Goal: Download file/media

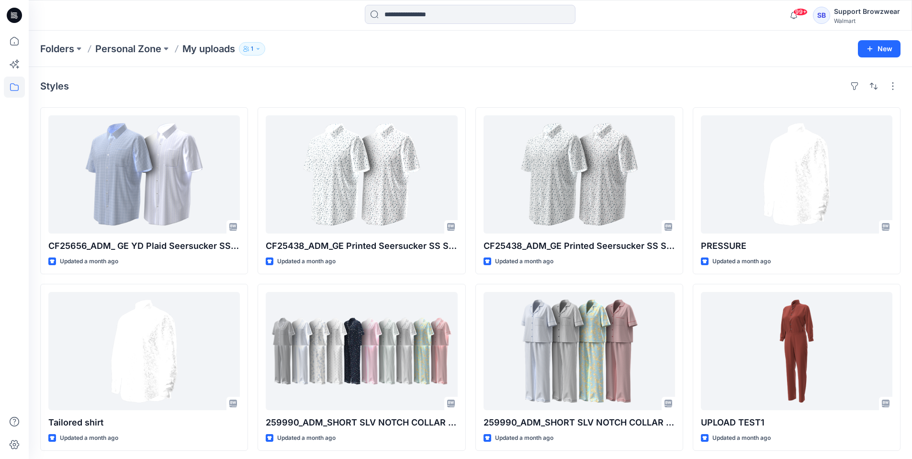
click at [817, 16] on div "SB" at bounding box center [821, 15] width 17 height 17
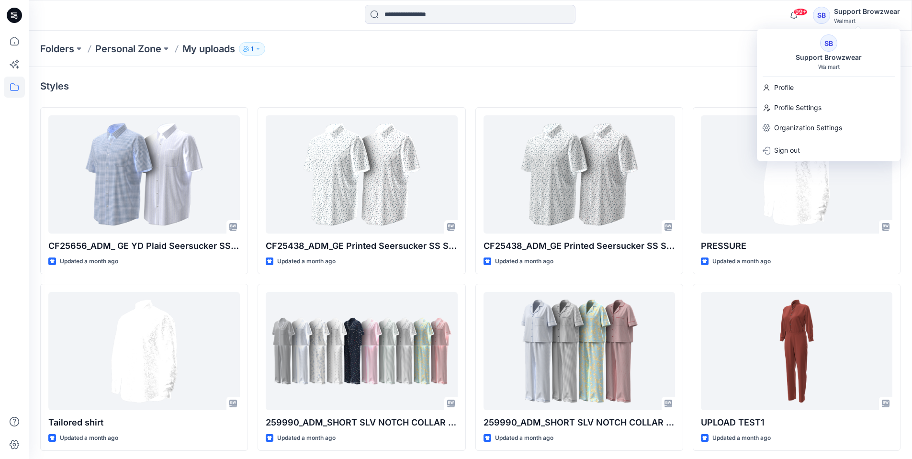
click at [812, 50] on div "SB Support Browzwear Walmart" at bounding box center [829, 52] width 144 height 36
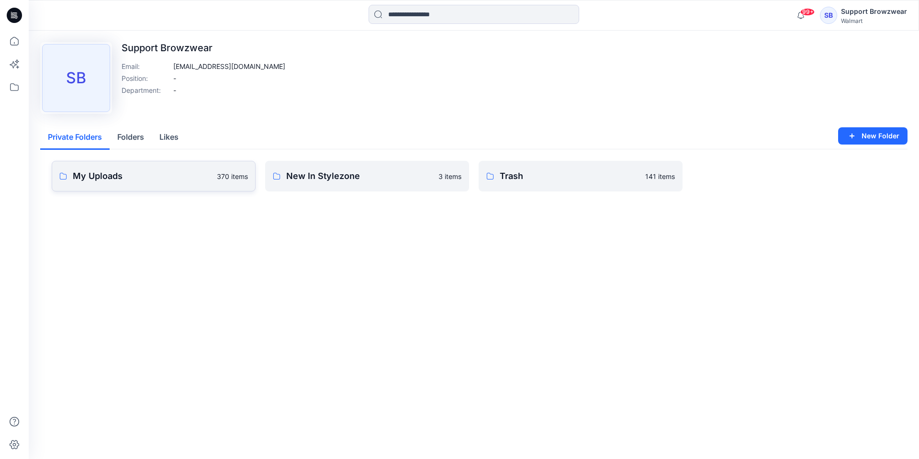
click at [145, 180] on p "My Uploads" at bounding box center [142, 175] width 138 height 13
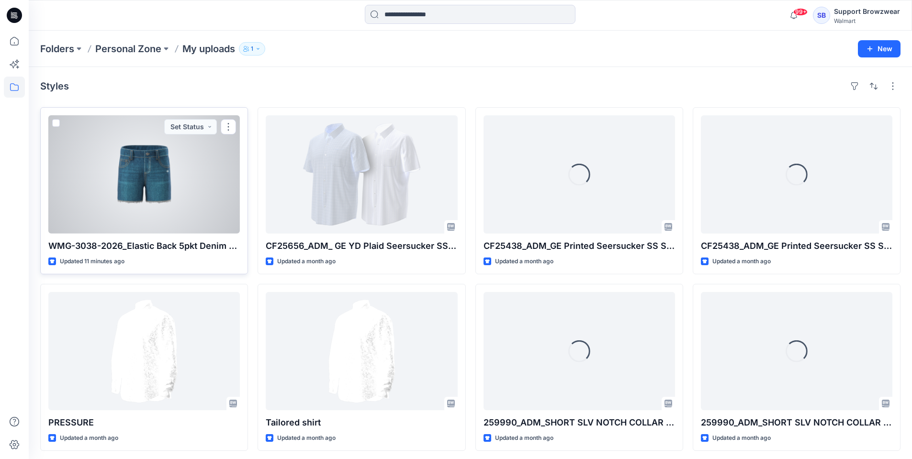
click at [150, 177] on div at bounding box center [144, 174] width 192 height 118
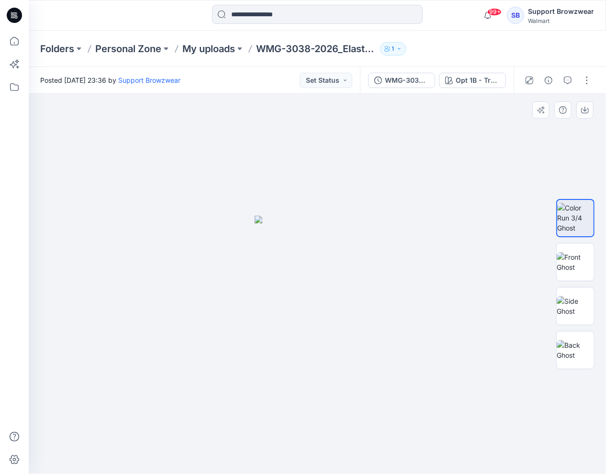
click at [346, 300] on img at bounding box center [317, 345] width 125 height 259
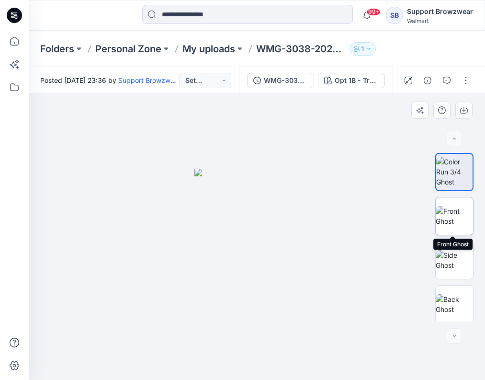
click at [448, 220] on img at bounding box center [454, 216] width 37 height 20
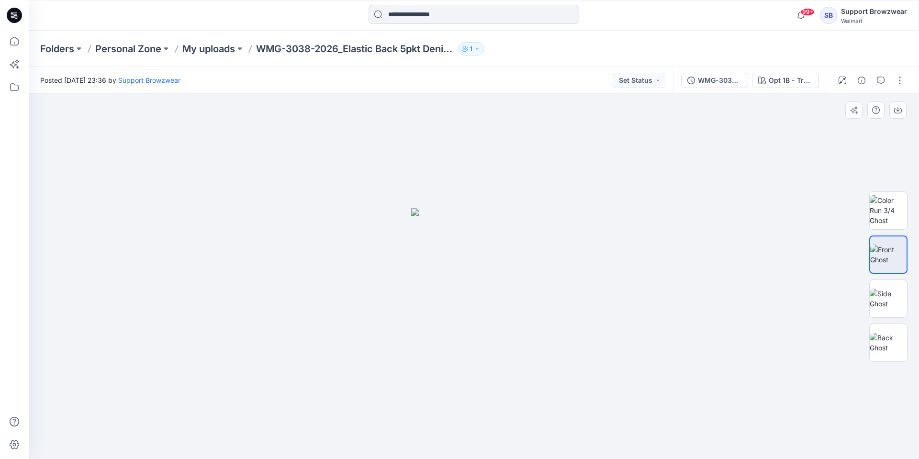
click at [492, 287] on img at bounding box center [473, 333] width 125 height 251
click at [882, 300] on img at bounding box center [888, 299] width 37 height 20
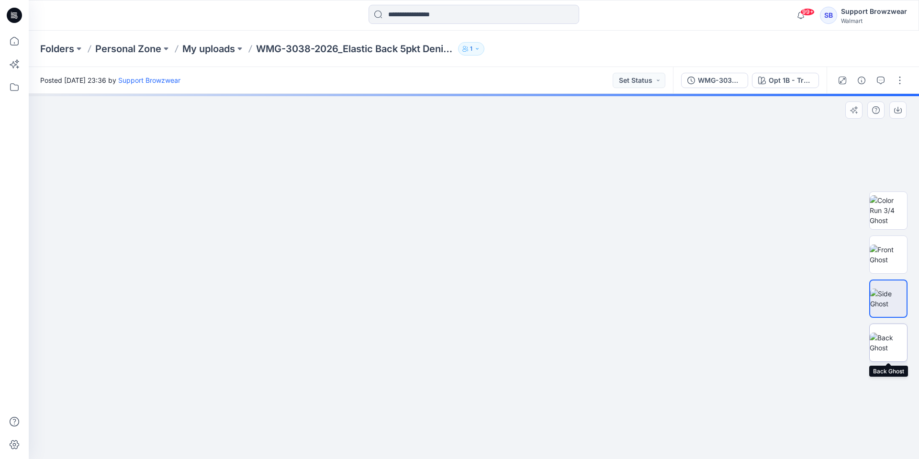
click at [889, 341] on img at bounding box center [888, 343] width 37 height 20
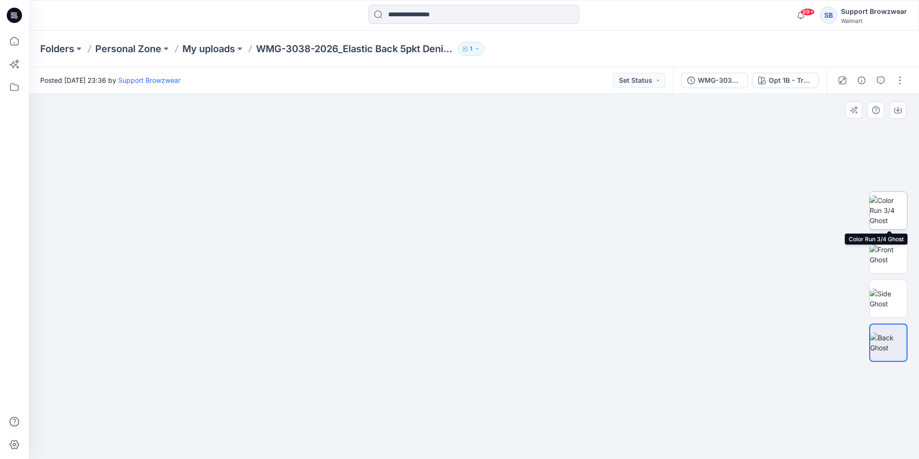
click at [891, 210] on img at bounding box center [888, 210] width 37 height 30
click at [892, 294] on img at bounding box center [888, 299] width 37 height 20
click at [889, 212] on img at bounding box center [888, 210] width 37 height 30
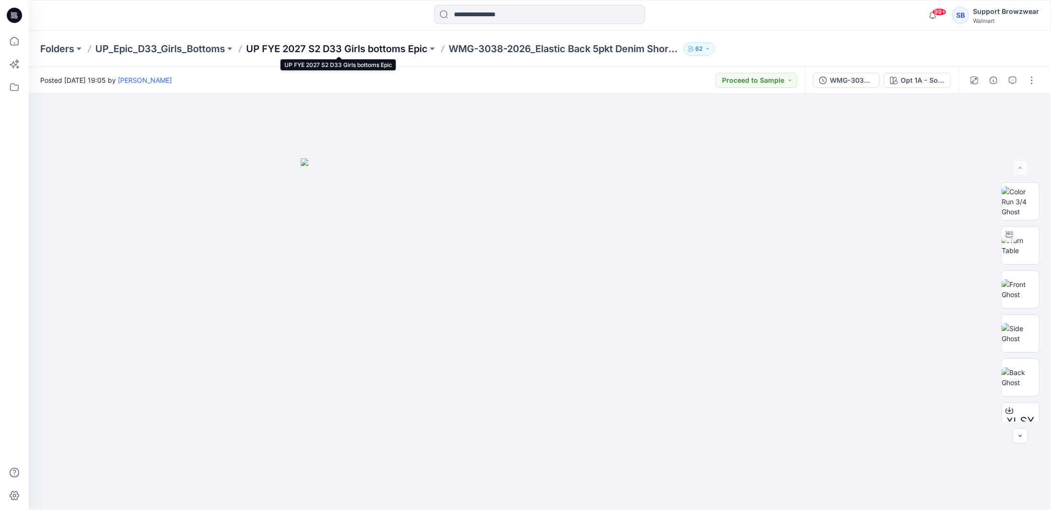
click at [421, 48] on p "UP FYE 2027 S2 D33 Girls bottoms Epic" at bounding box center [336, 48] width 181 height 13
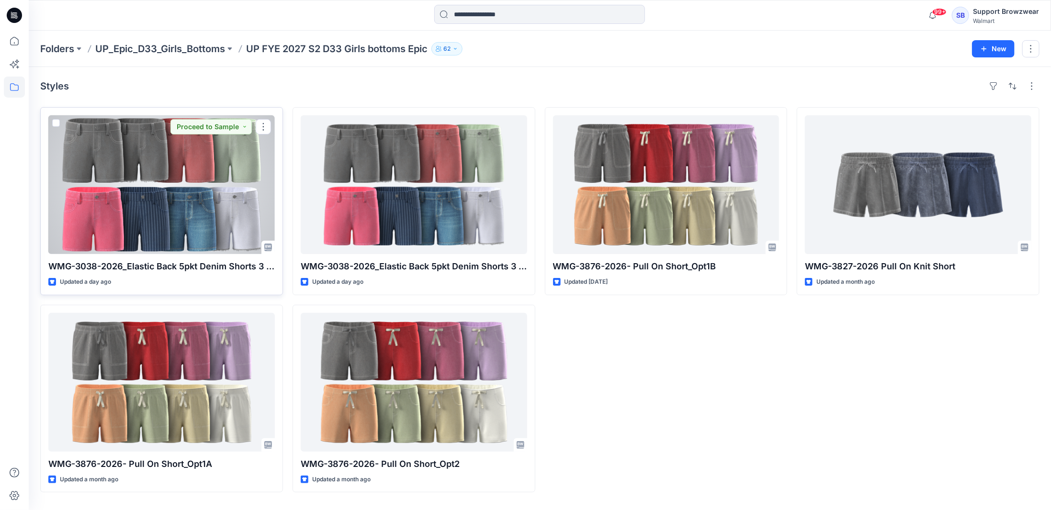
click at [164, 165] on div at bounding box center [161, 184] width 226 height 139
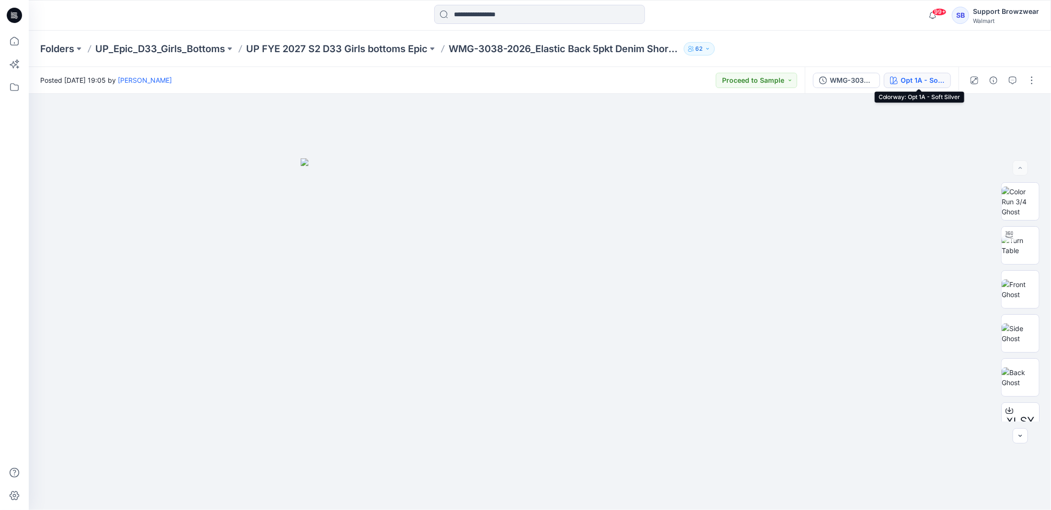
click at [911, 78] on div "Opt 1A - Soft Silver" at bounding box center [923, 80] width 44 height 11
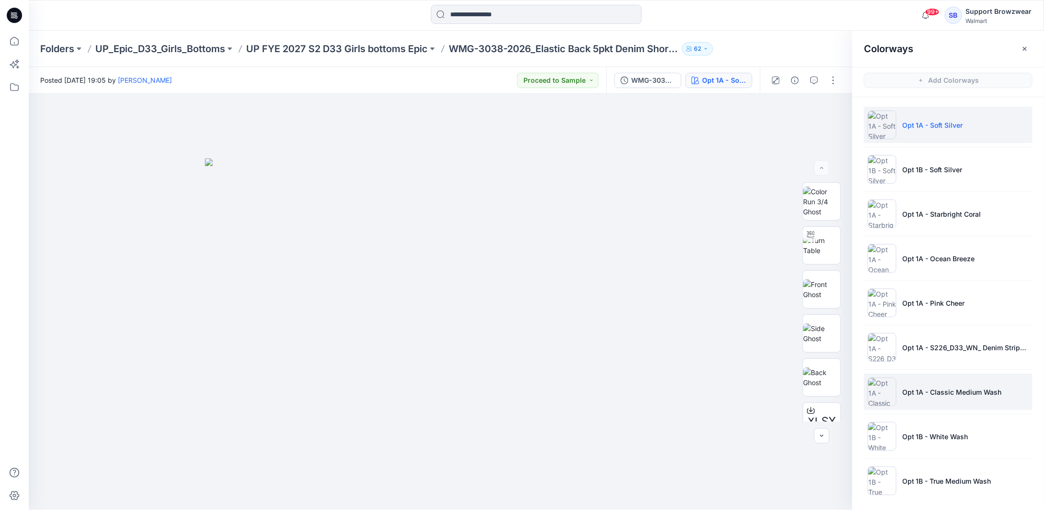
click at [919, 395] on li "Opt 1A - Classic Medium Wash" at bounding box center [948, 392] width 169 height 36
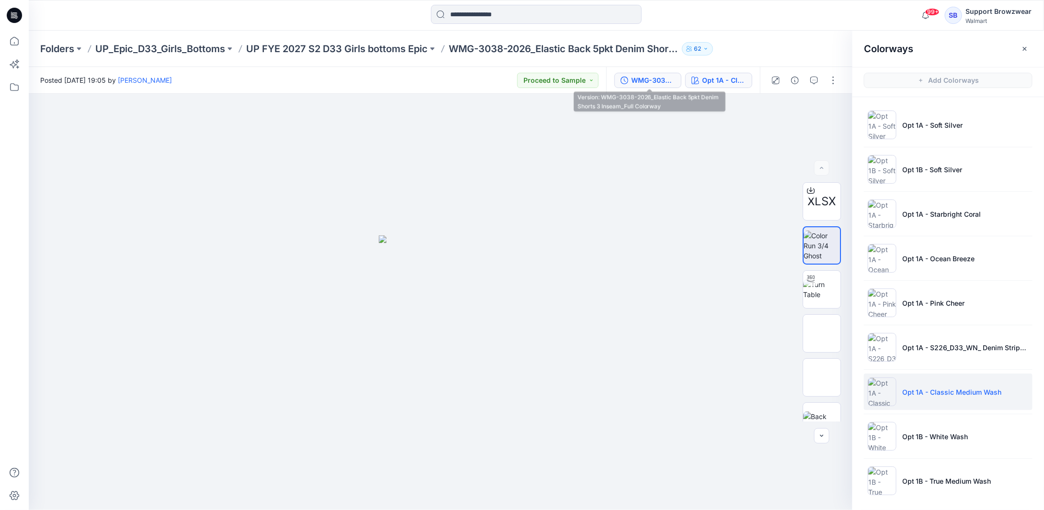
click at [648, 80] on div "WMG-3038-2026_Elastic Back 5pkt Denim Shorts 3 Inseam_Full Colorway" at bounding box center [653, 80] width 44 height 11
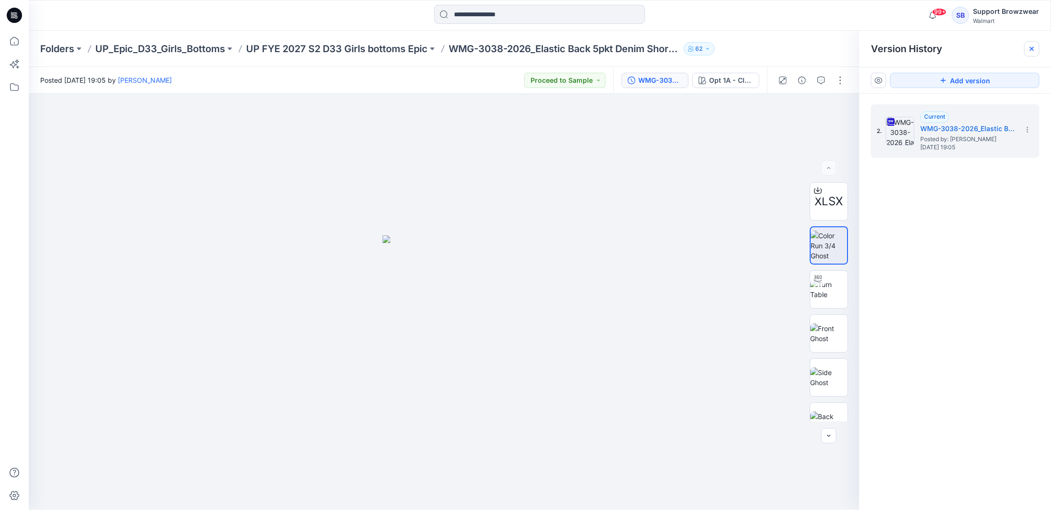
click at [919, 47] on icon at bounding box center [1032, 49] width 4 height 4
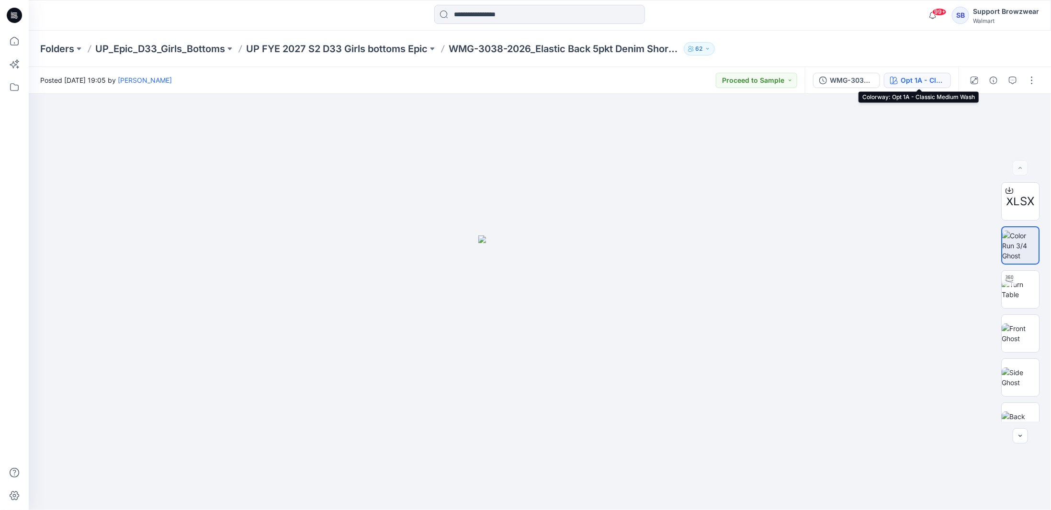
click at [918, 79] on div "Opt 1A - Classic Medium Wash" at bounding box center [923, 80] width 44 height 11
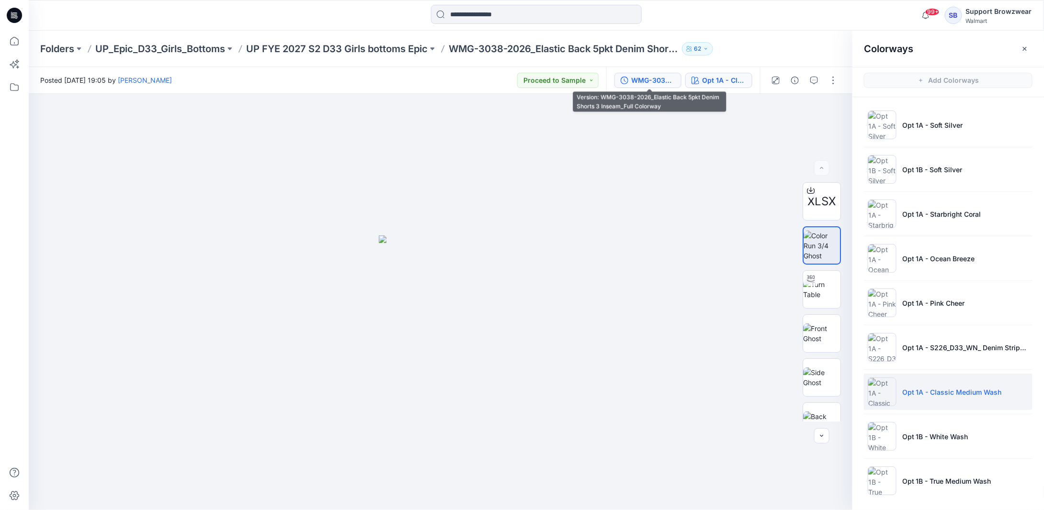
click at [653, 81] on div "WMG-3038-2026_Elastic Back 5pkt Denim Shorts 3 Inseam_Full Colorway" at bounding box center [653, 80] width 44 height 11
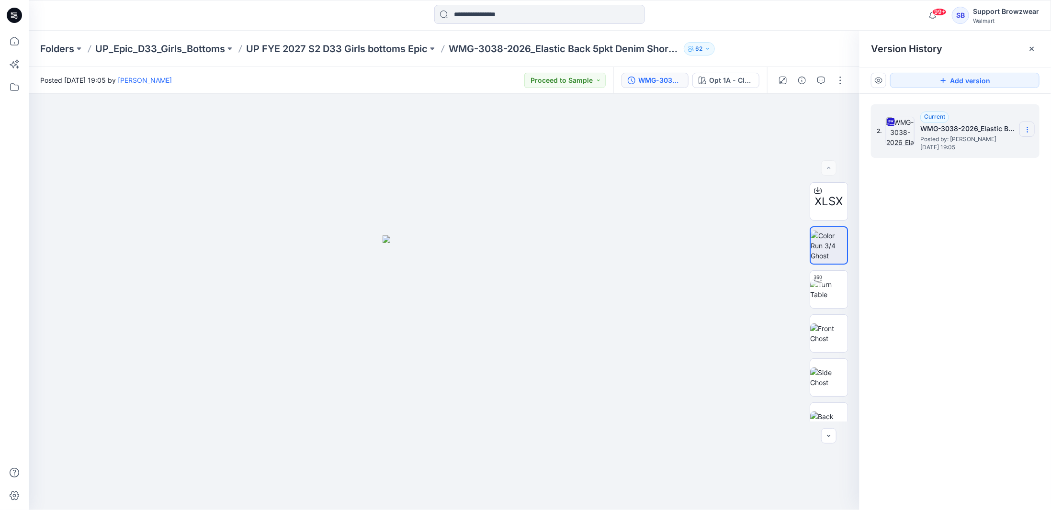
click at [919, 128] on icon at bounding box center [1028, 130] width 8 height 8
click at [919, 147] on span "Download Source BW File" at bounding box center [979, 148] width 80 height 11
click at [919, 129] on icon at bounding box center [1028, 130] width 8 height 8
click at [919, 149] on span "Download Source BW File" at bounding box center [979, 148] width 80 height 11
click at [919, 15] on div "SB" at bounding box center [960, 15] width 17 height 17
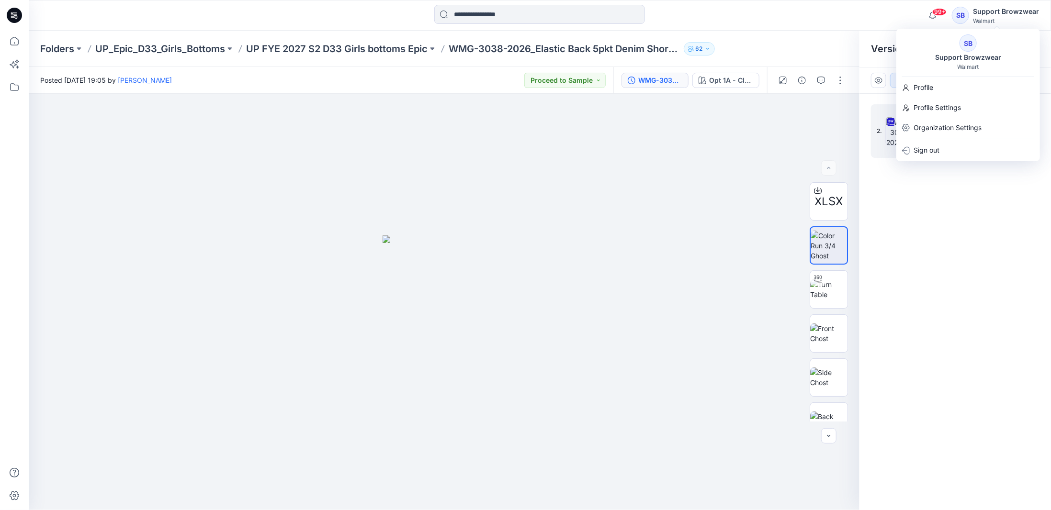
click at [919, 47] on div "SB" at bounding box center [967, 42] width 17 height 17
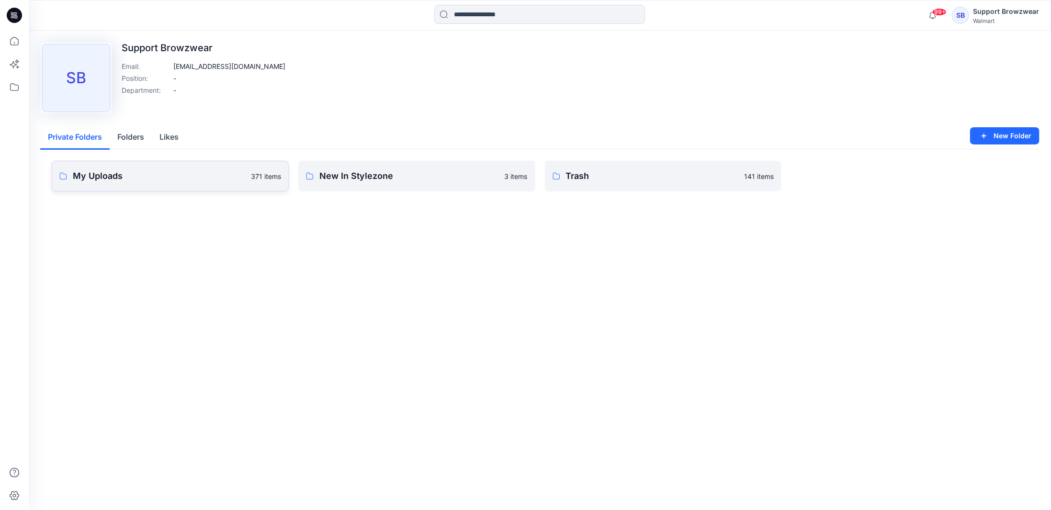
click at [165, 181] on p "My Uploads" at bounding box center [159, 175] width 172 height 13
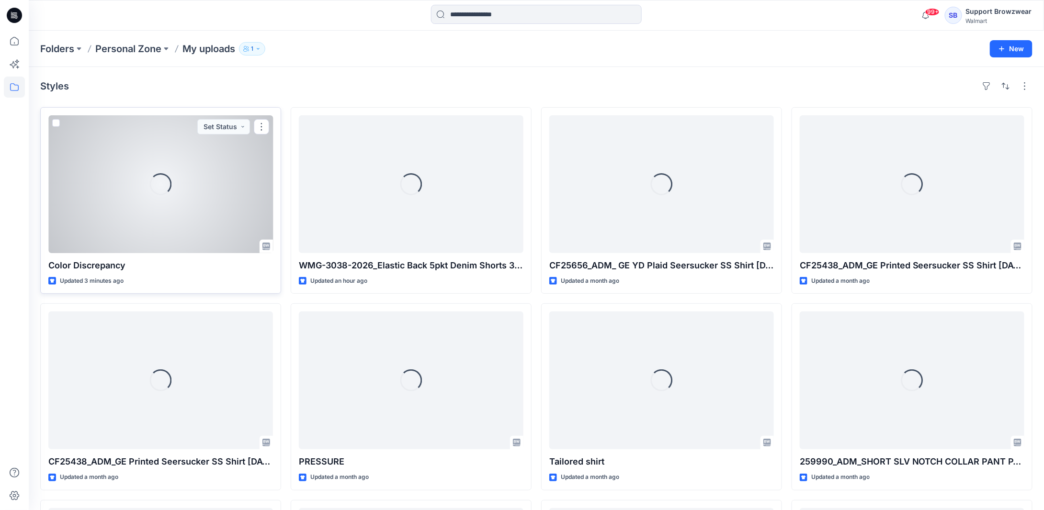
click at [153, 217] on div "Loading..." at bounding box center [160, 184] width 225 height 138
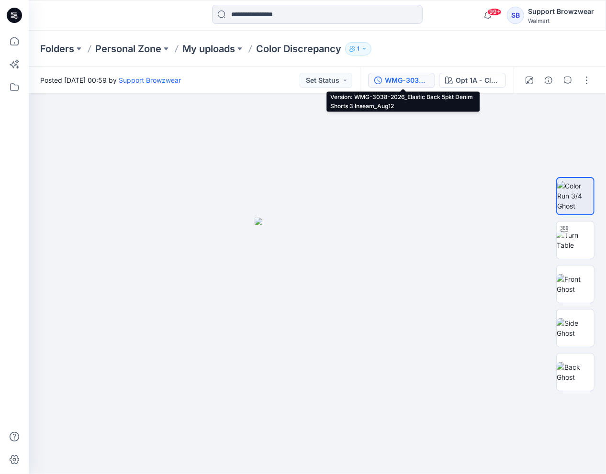
click at [393, 80] on div "WMG-3038-2026_Elastic Back 5pkt Denim Shorts 3 Inseam_Aug12" at bounding box center [407, 80] width 44 height 11
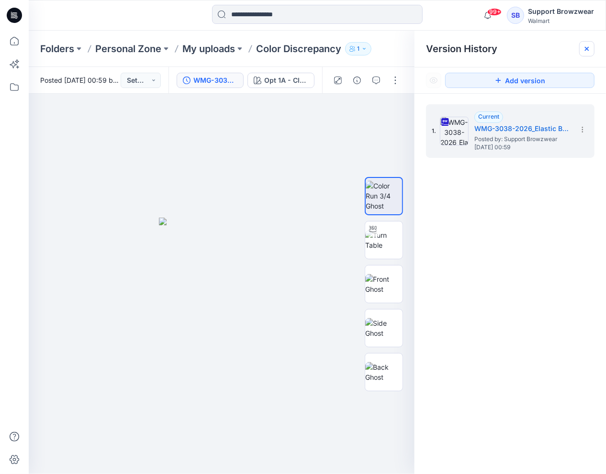
click at [585, 48] on icon at bounding box center [587, 49] width 8 height 8
